Goal: Information Seeking & Learning: Check status

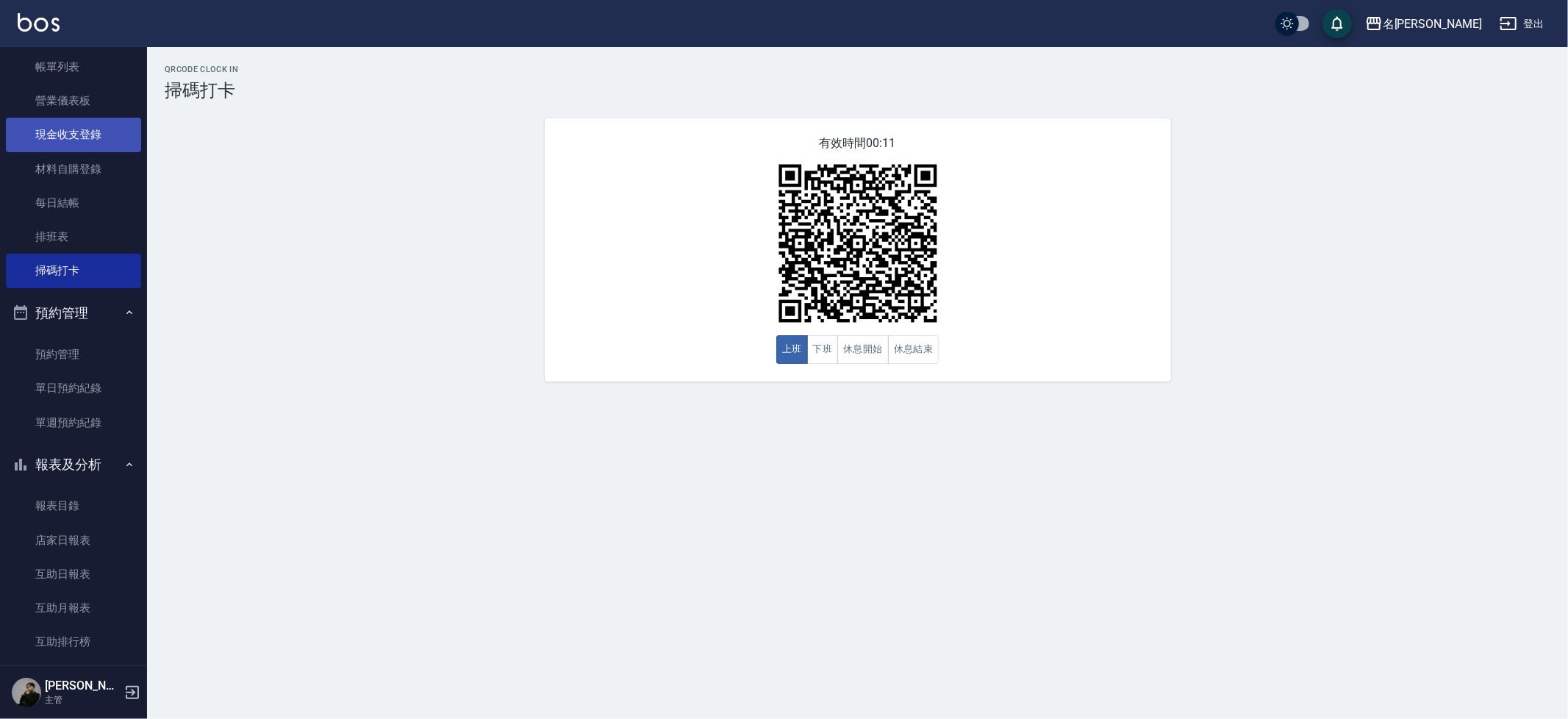
scroll to position [31, 0]
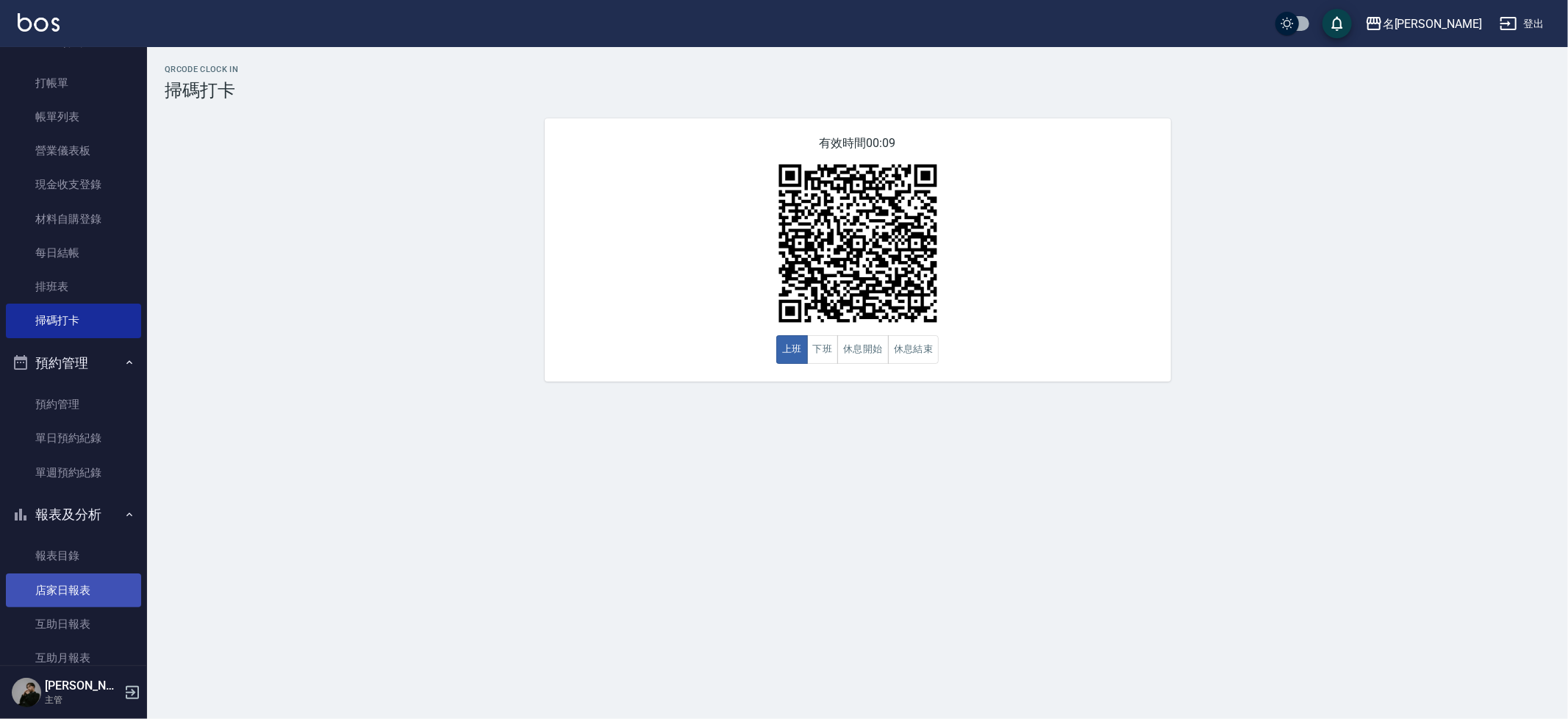
click at [91, 593] on link "店家日報表" at bounding box center [73, 590] width 135 height 34
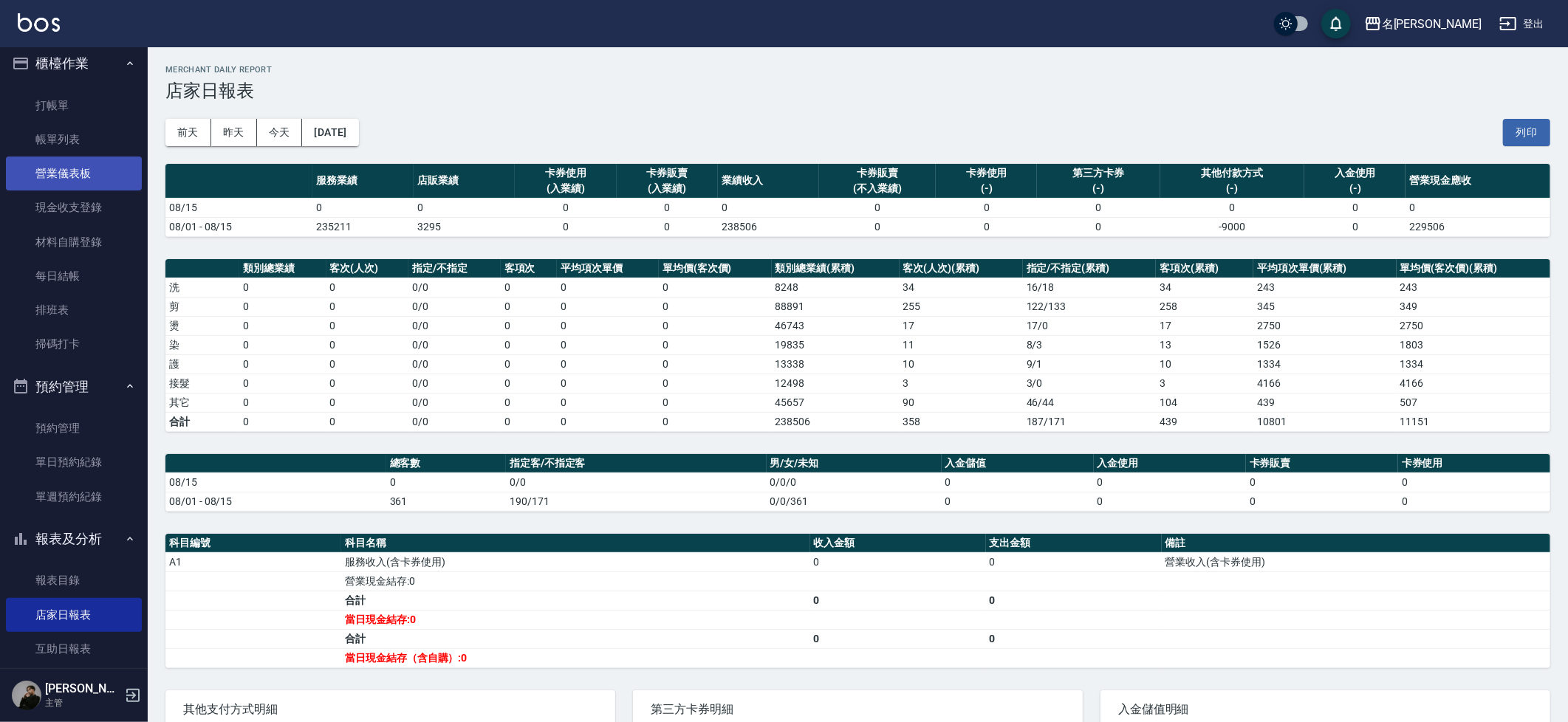
click at [34, 157] on link "營業儀表板" at bounding box center [74, 174] width 136 height 34
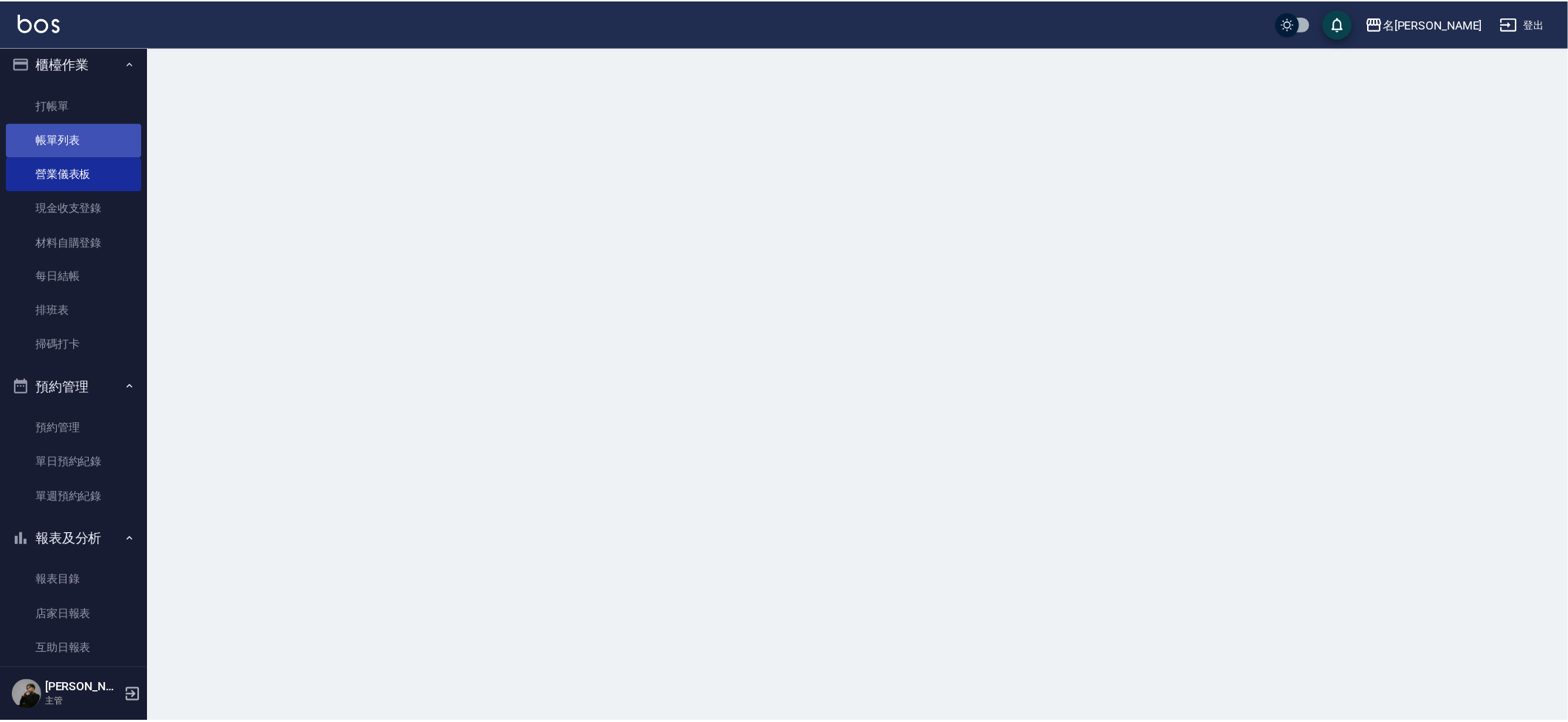
scroll to position [9, 0]
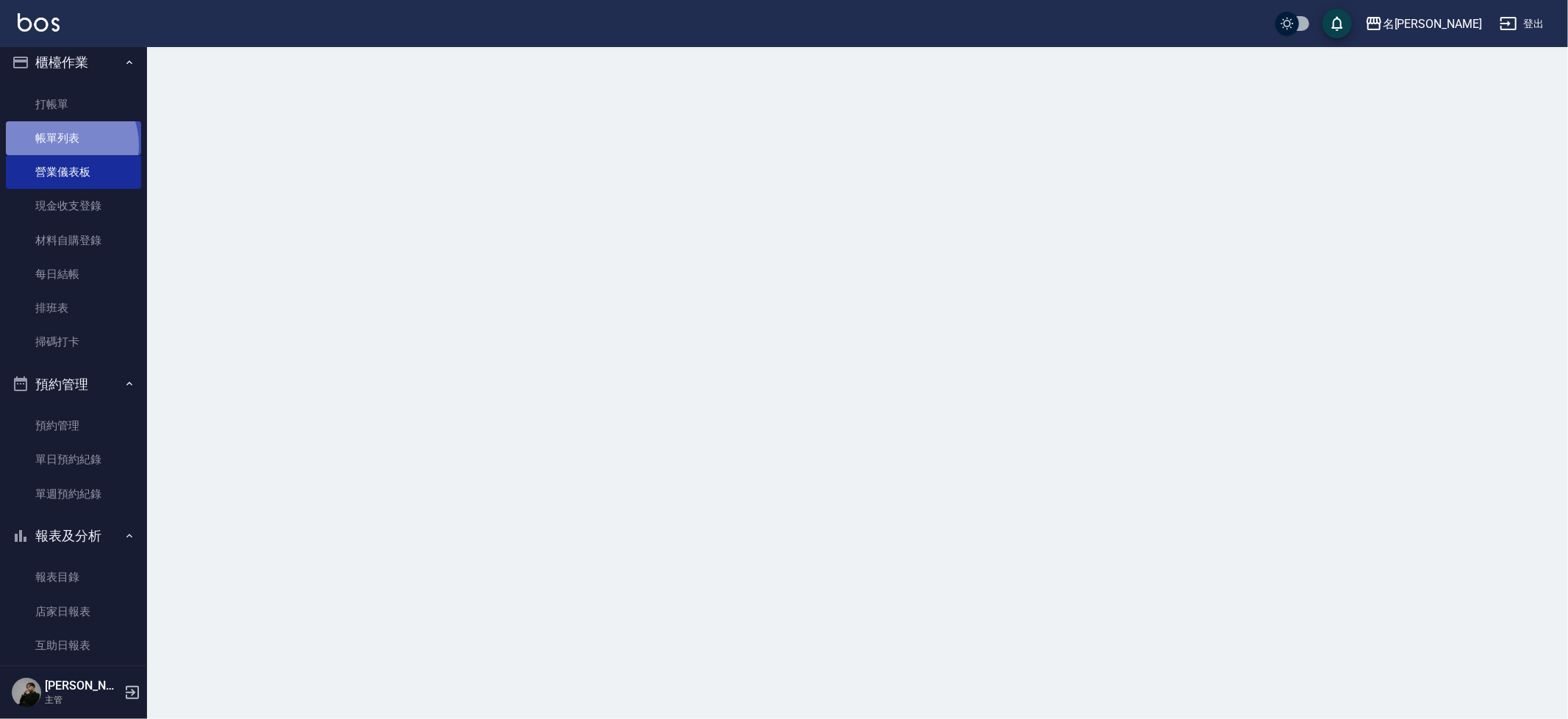
click at [60, 144] on link "帳單列表" at bounding box center [73, 138] width 135 height 34
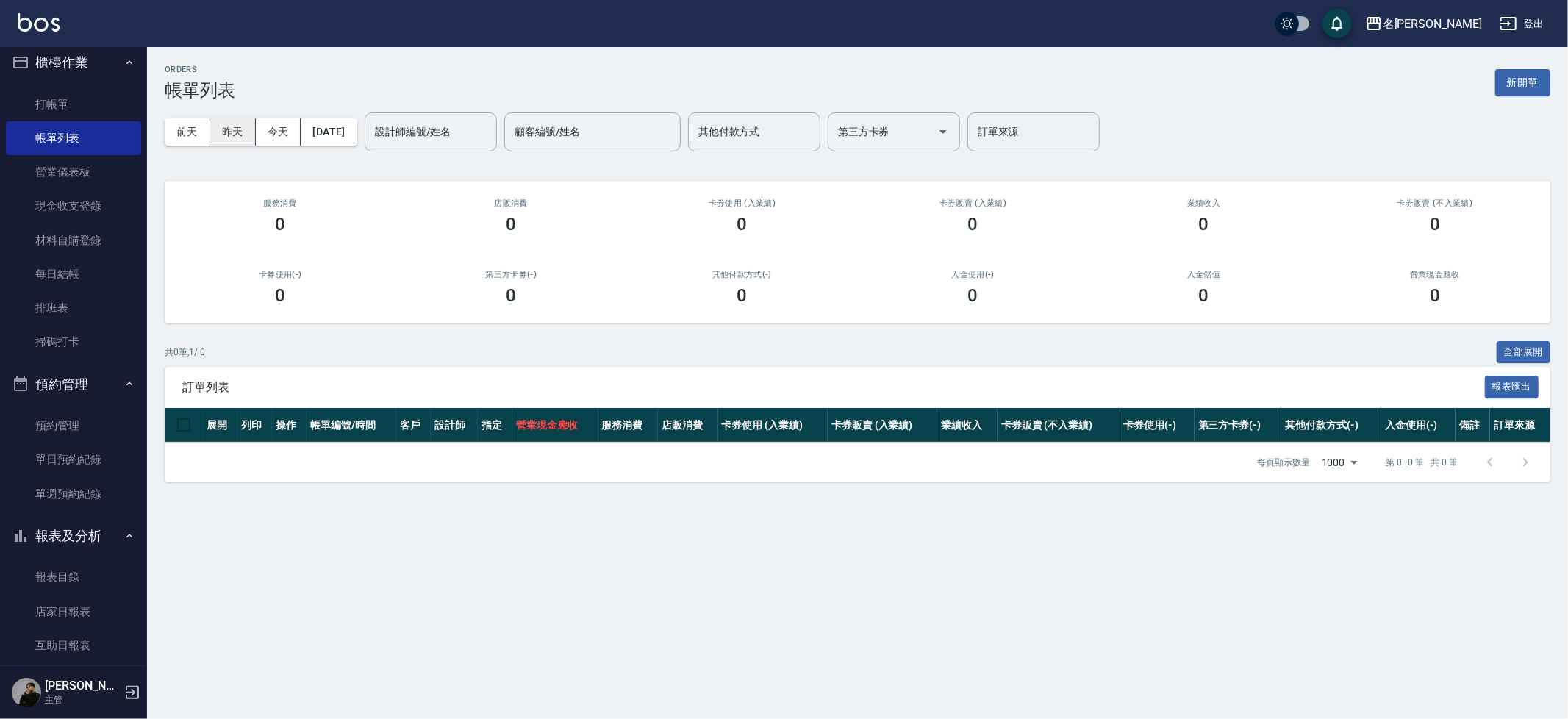
click at [247, 129] on button "昨天" at bounding box center [233, 132] width 46 height 27
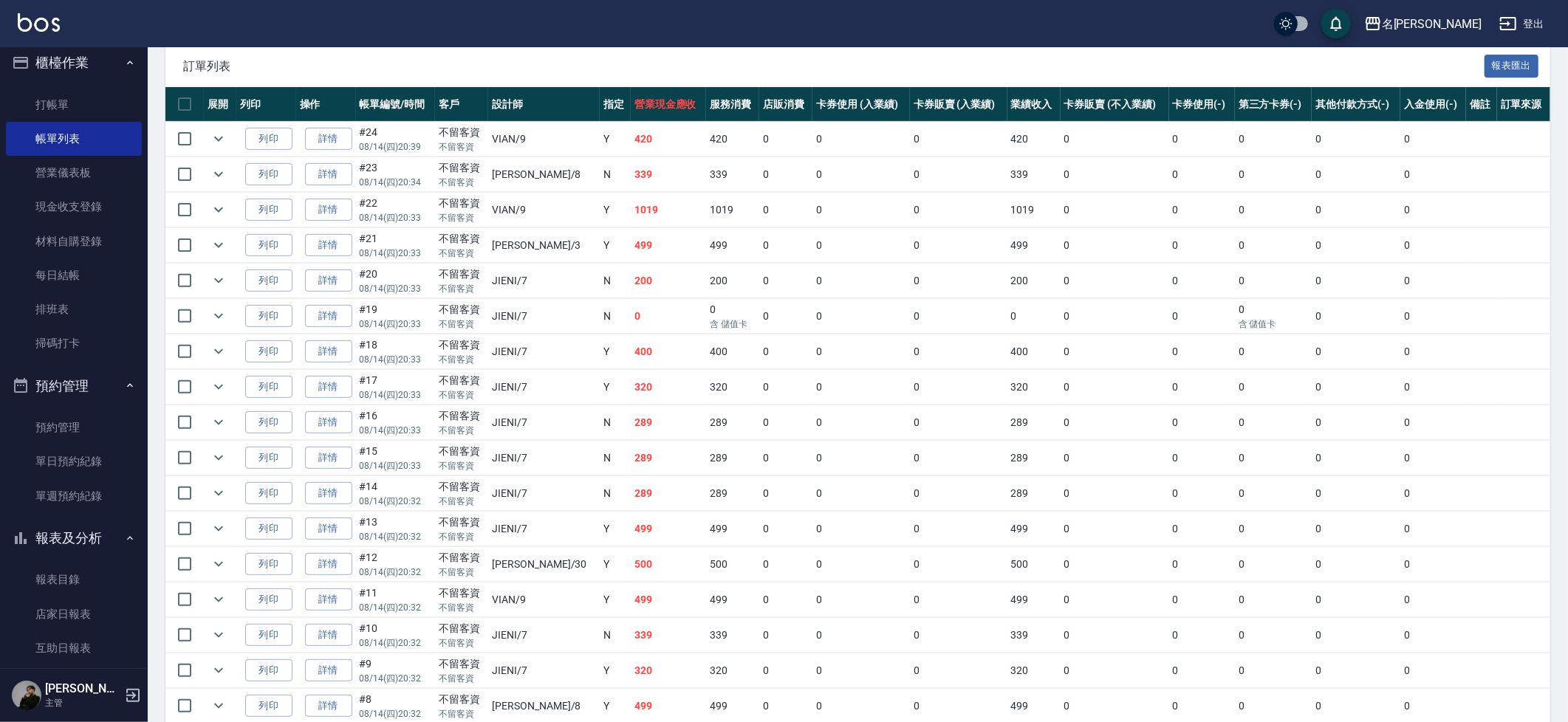
scroll to position [323, 0]
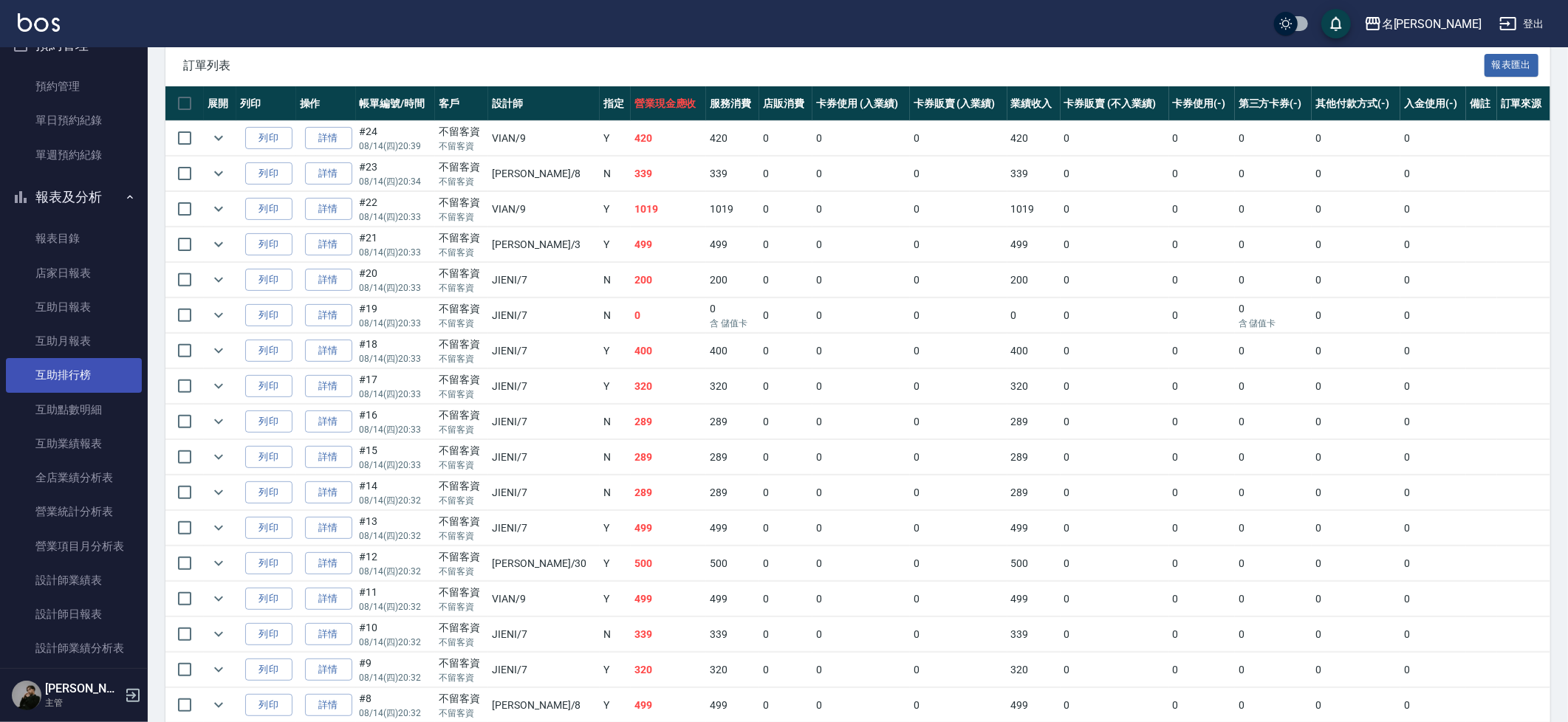
click at [73, 565] on link "設計師業績表" at bounding box center [74, 581] width 136 height 34
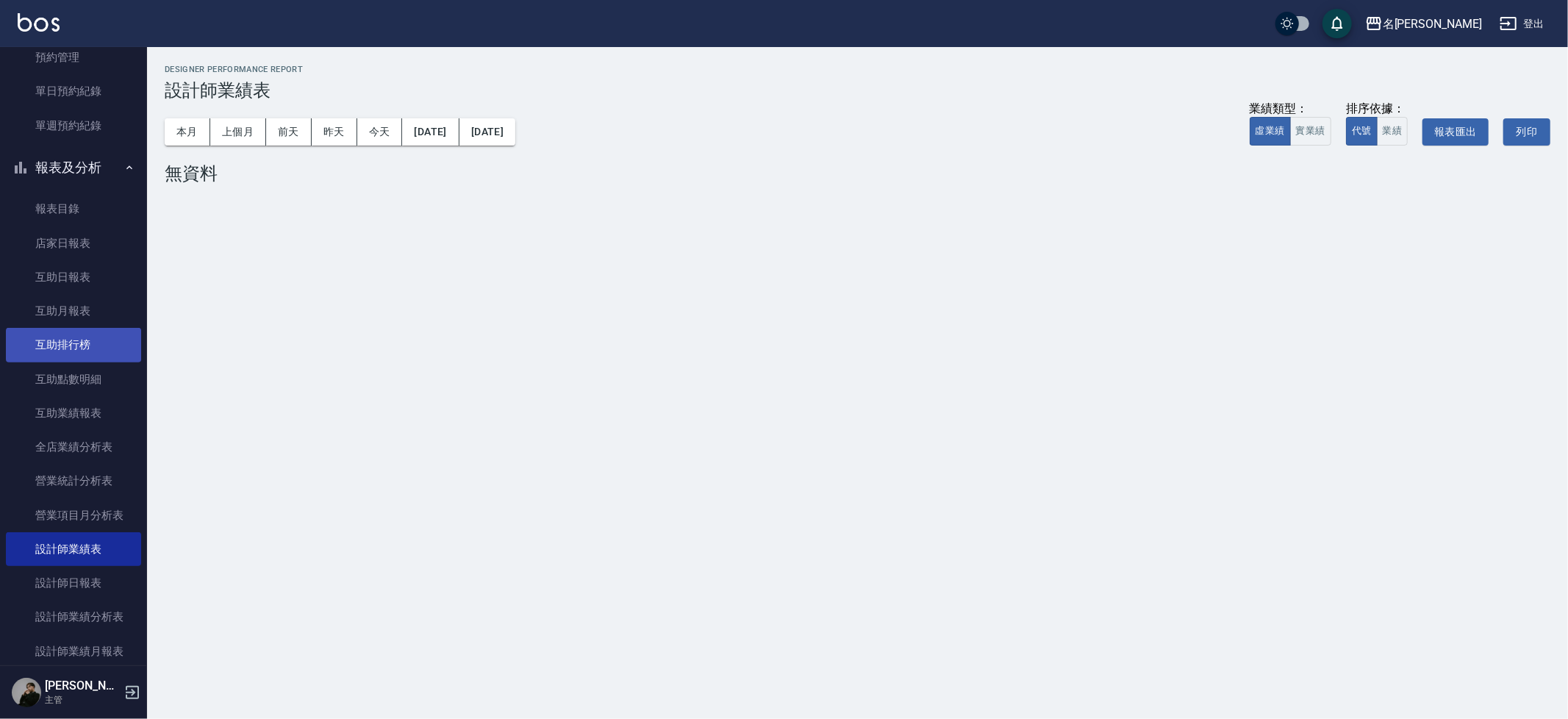
click at [72, 567] on link "設計師日報表" at bounding box center [73, 584] width 135 height 34
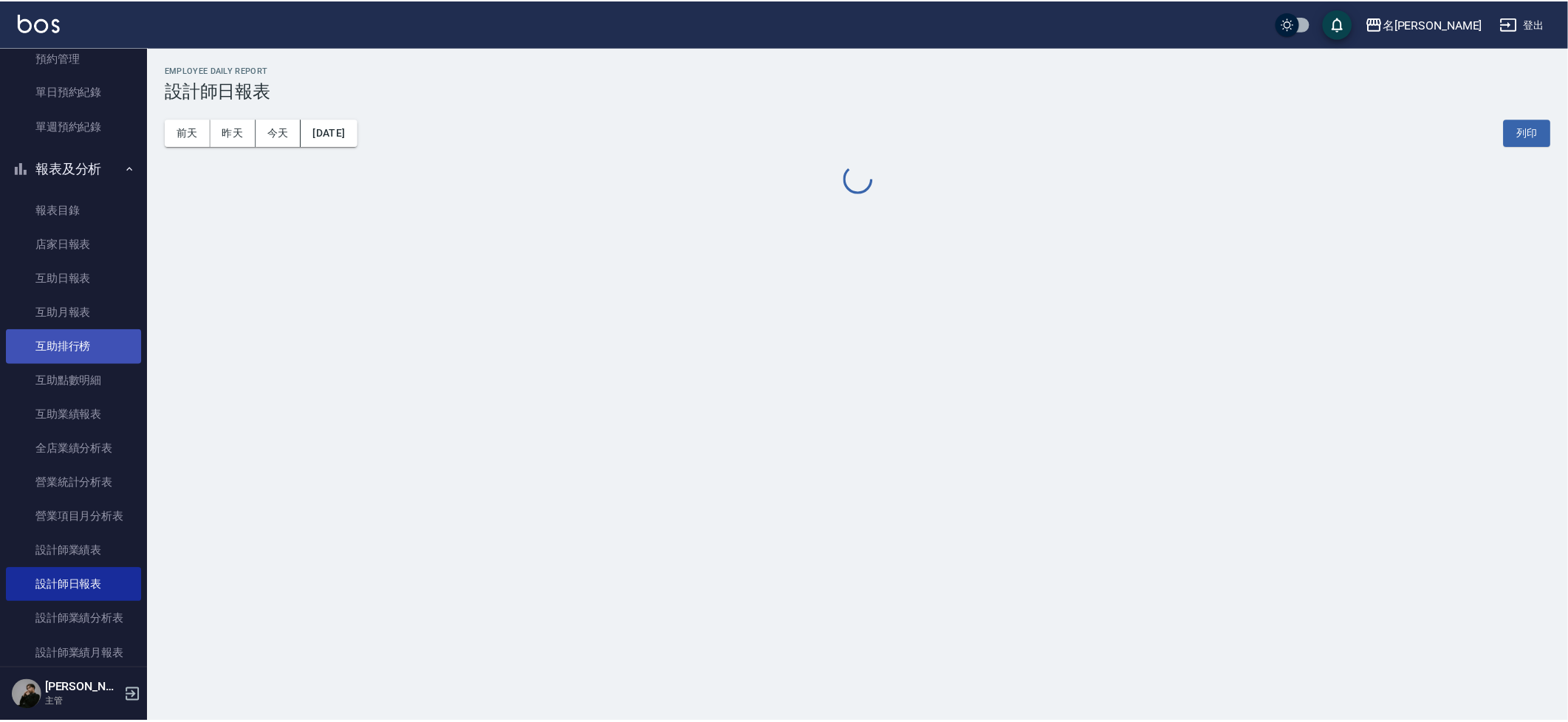
scroll to position [378, 0]
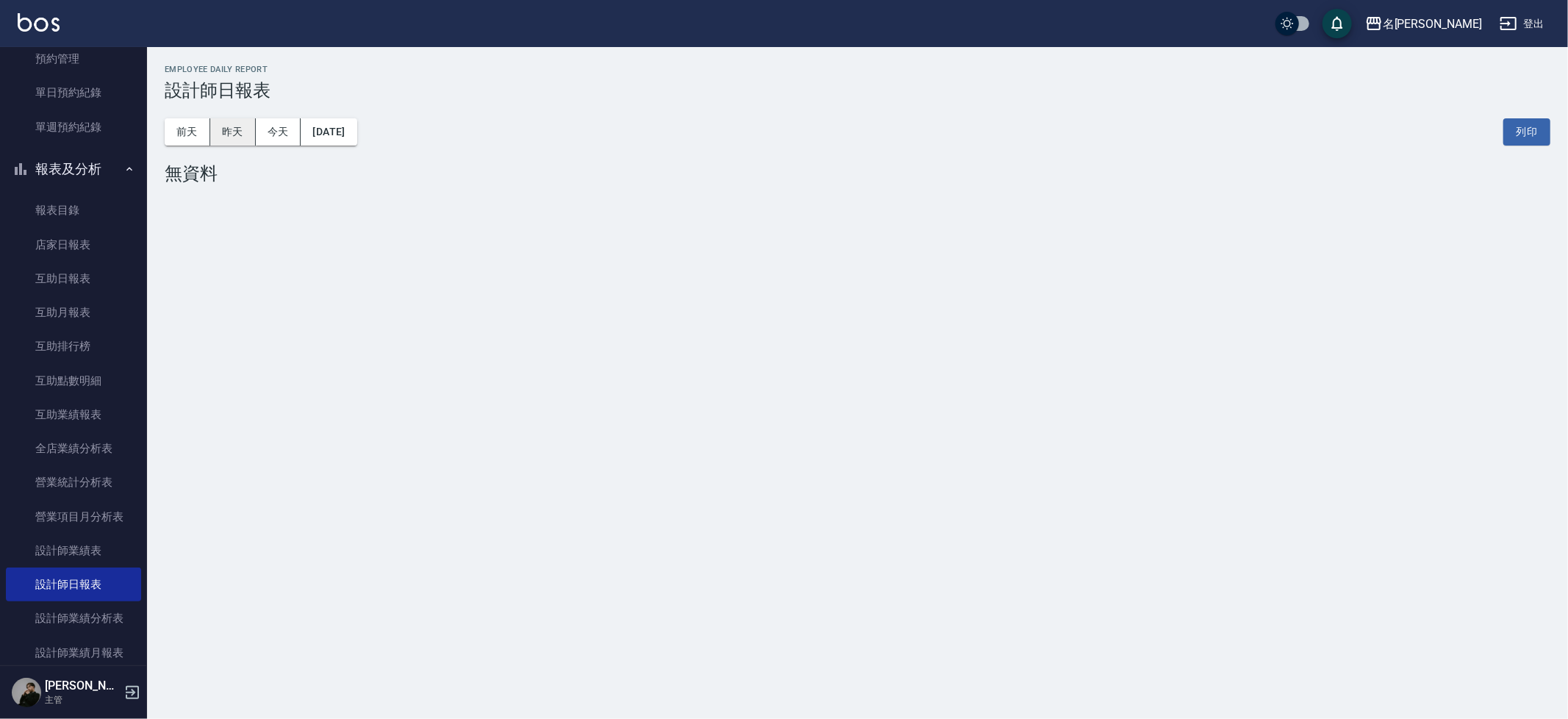
drag, startPoint x: 208, startPoint y: 127, endPoint x: 217, endPoint y: 126, distance: 9.1
click at [212, 126] on div "[DATE] [DATE] [DATE] [DATE]" at bounding box center [261, 132] width 192 height 27
click at [219, 128] on button "昨天" at bounding box center [233, 132] width 46 height 27
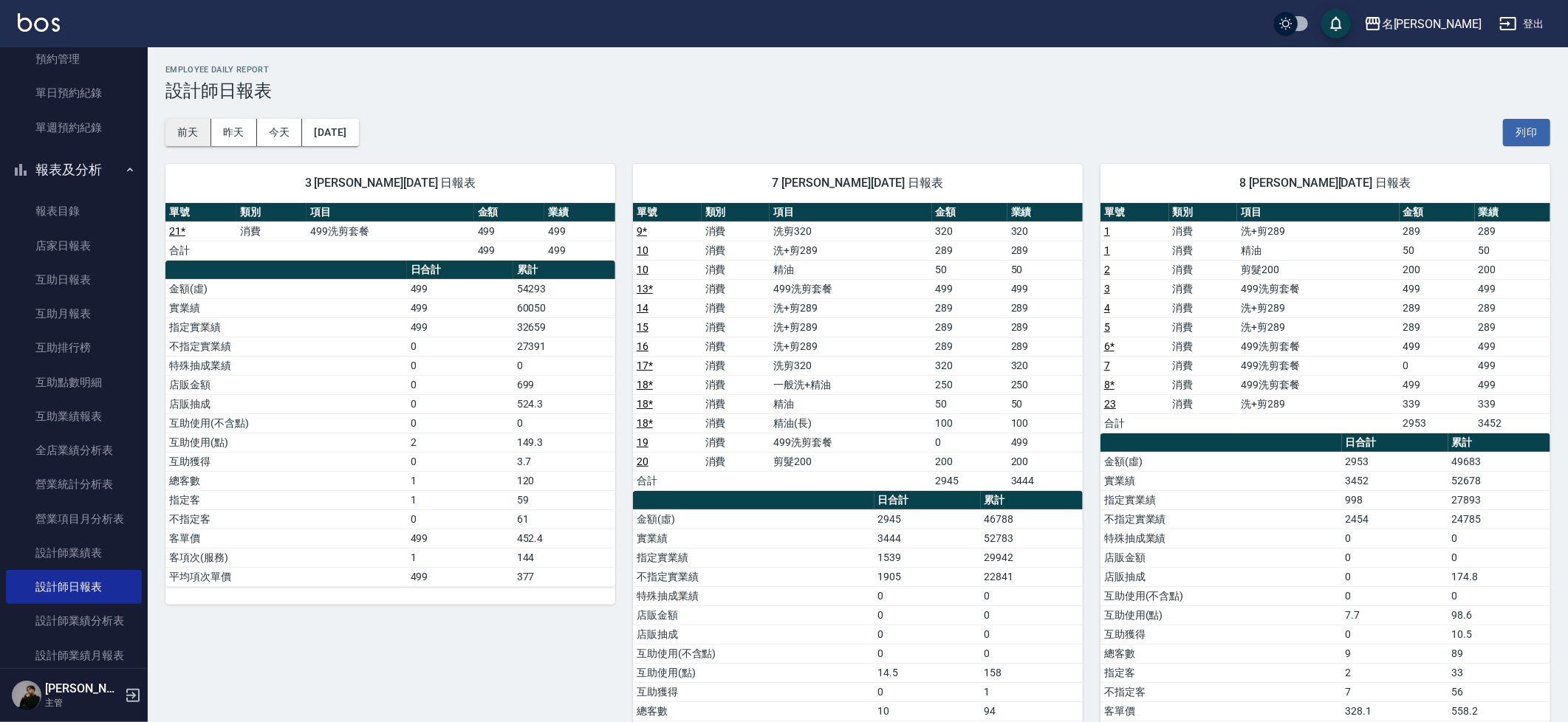
click at [184, 135] on button "前天" at bounding box center [188, 133] width 46 height 27
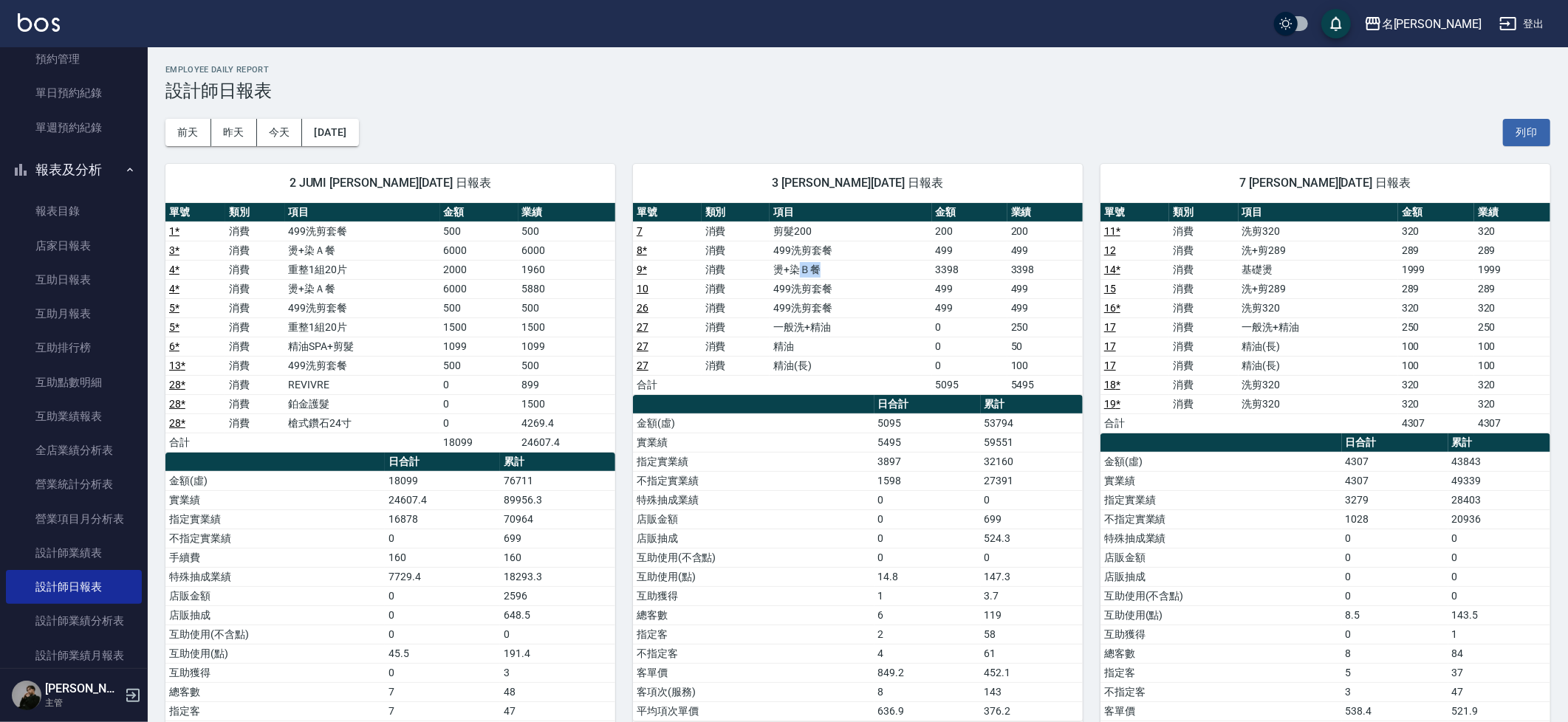
drag, startPoint x: 793, startPoint y: 269, endPoint x: 1001, endPoint y: 288, distance: 208.9
click at [818, 269] on td "燙+染Ｂ餐" at bounding box center [849, 269] width 162 height 19
click at [843, 272] on td "燙+染Ｂ餐" at bounding box center [849, 269] width 162 height 19
